Goal: Task Accomplishment & Management: Manage account settings

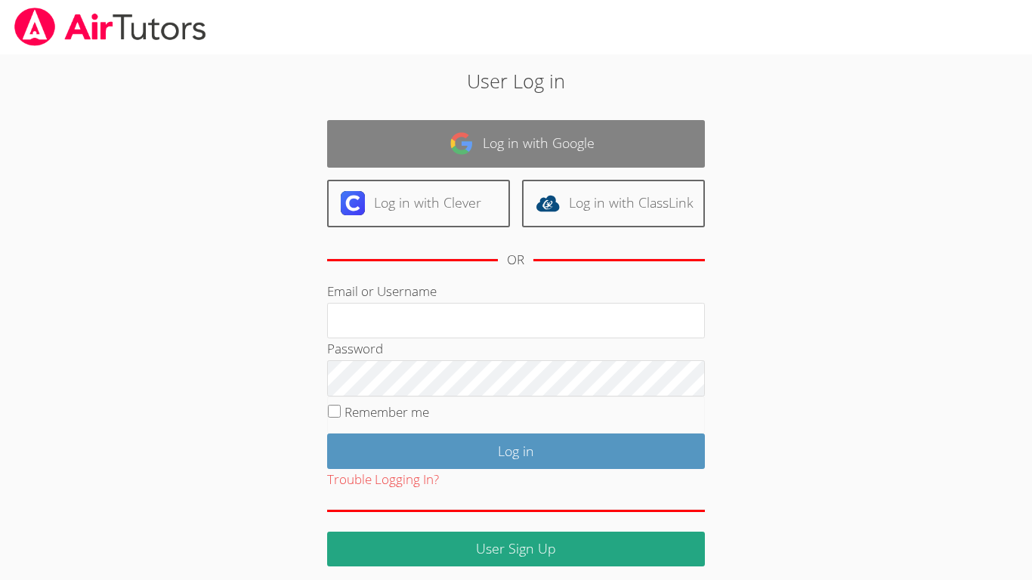
click at [429, 161] on link "Log in with Google" at bounding box center [516, 144] width 378 height 48
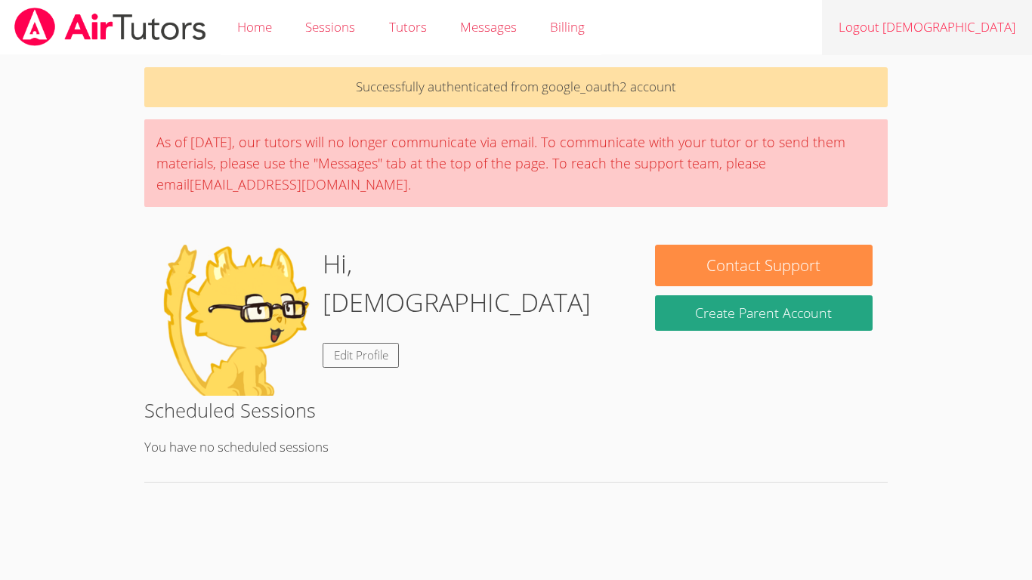
click at [967, 21] on link "Logout Jesus" at bounding box center [927, 27] width 210 height 55
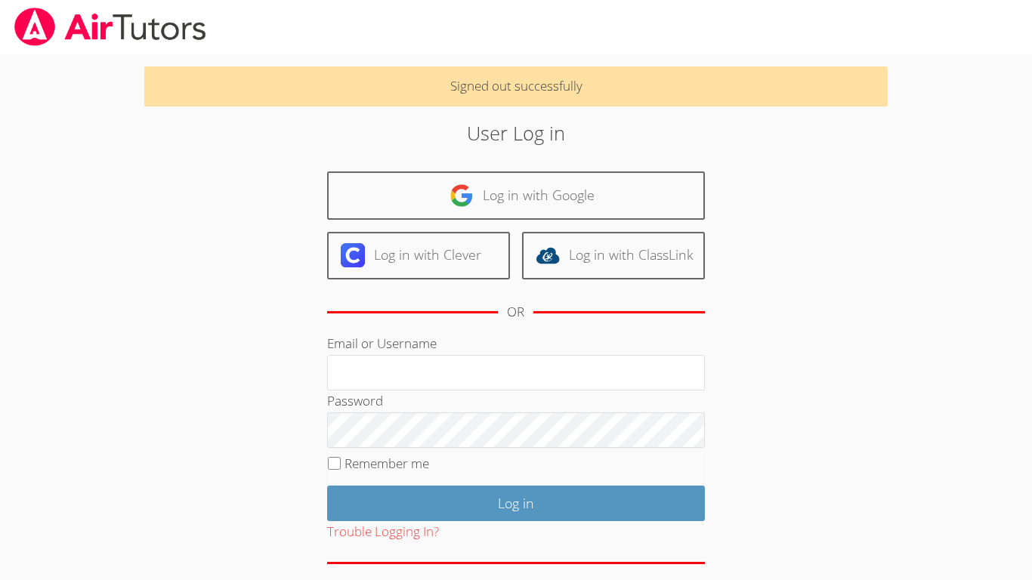
click at [120, 41] on img at bounding box center [110, 27] width 195 height 39
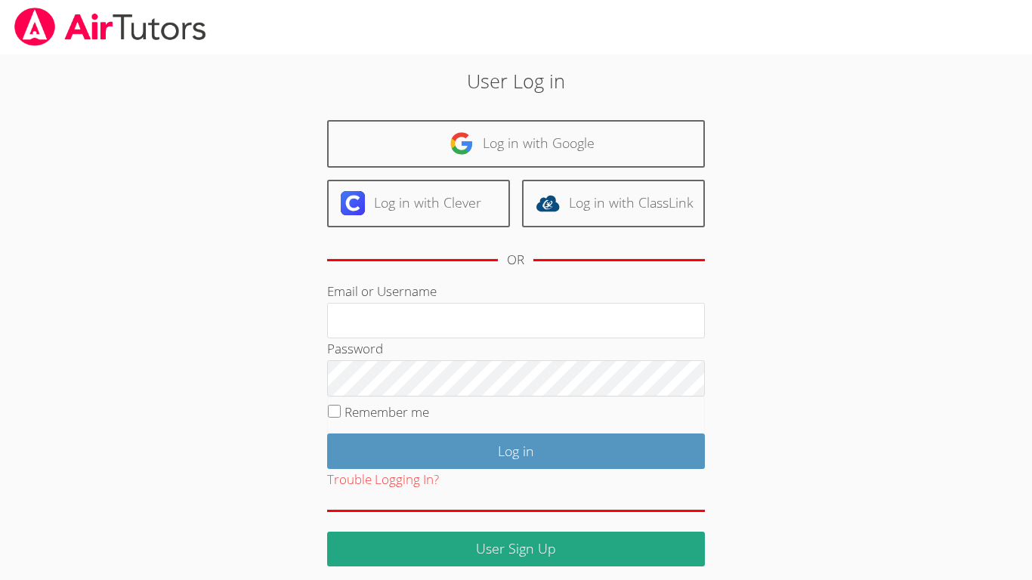
click at [120, 41] on img at bounding box center [110, 27] width 195 height 39
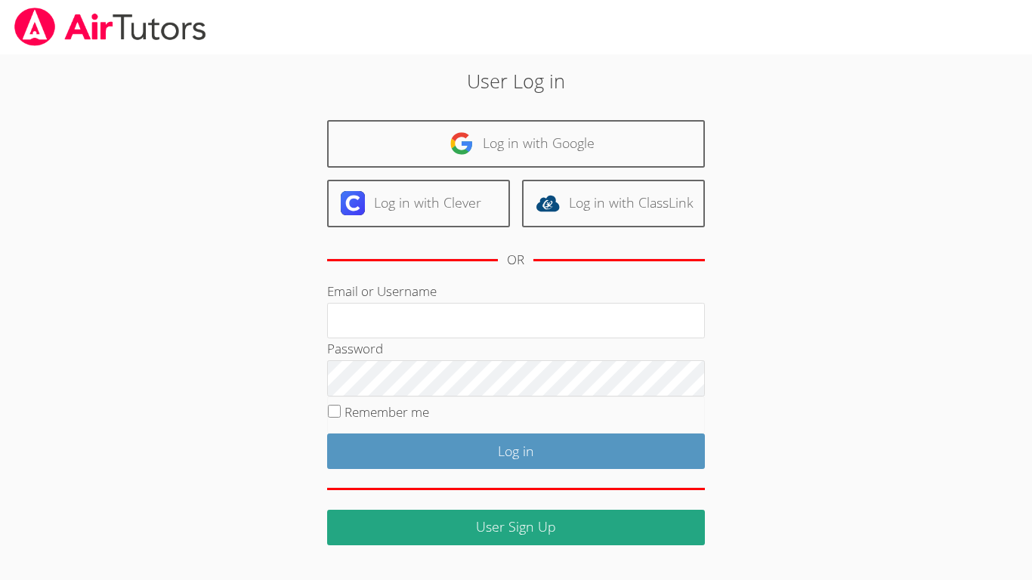
click at [120, 41] on img at bounding box center [110, 27] width 195 height 39
